Goal: Information Seeking & Learning: Learn about a topic

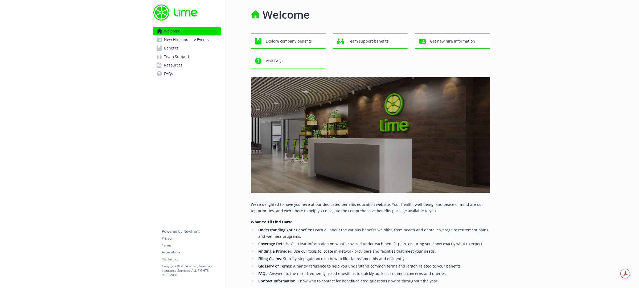
click at [171, 47] on span "Benefits" at bounding box center [171, 48] width 14 height 9
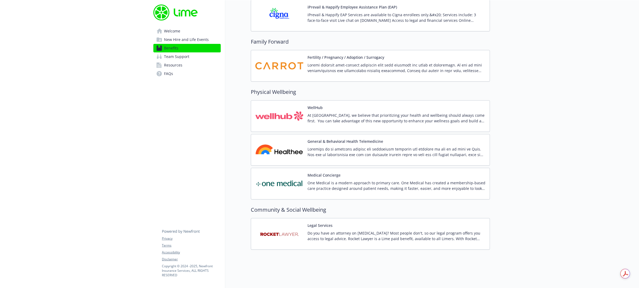
scroll to position [1114, 0]
